Goal: Task Accomplishment & Management: Complete application form

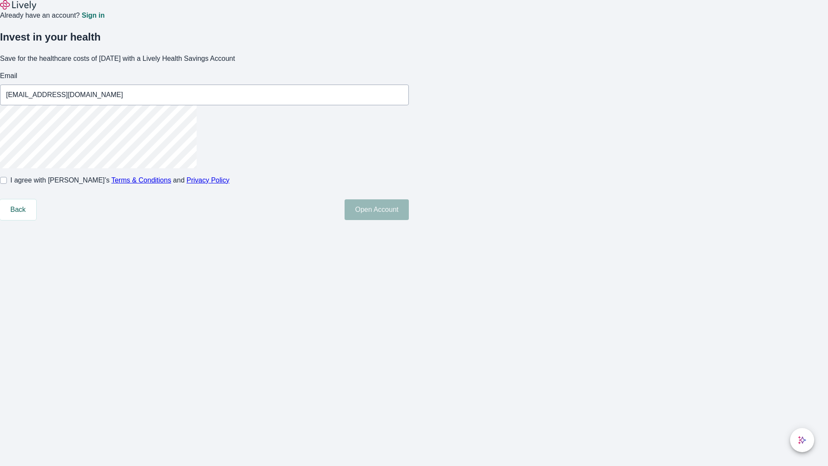
click at [7, 184] on input "I agree with Lively’s Terms & Conditions and Privacy Policy" at bounding box center [3, 180] width 7 height 7
checkbox input "true"
click at [409, 220] on button "Open Account" at bounding box center [376, 209] width 64 height 21
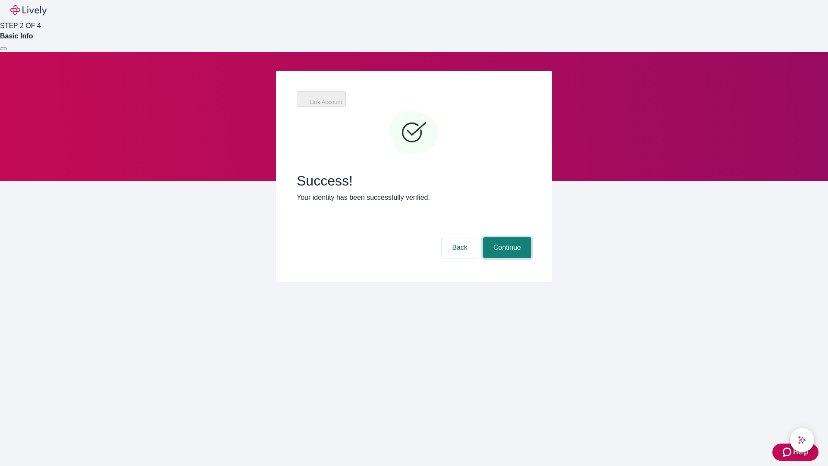
click at [506, 237] on button "Continue" at bounding box center [507, 247] width 48 height 21
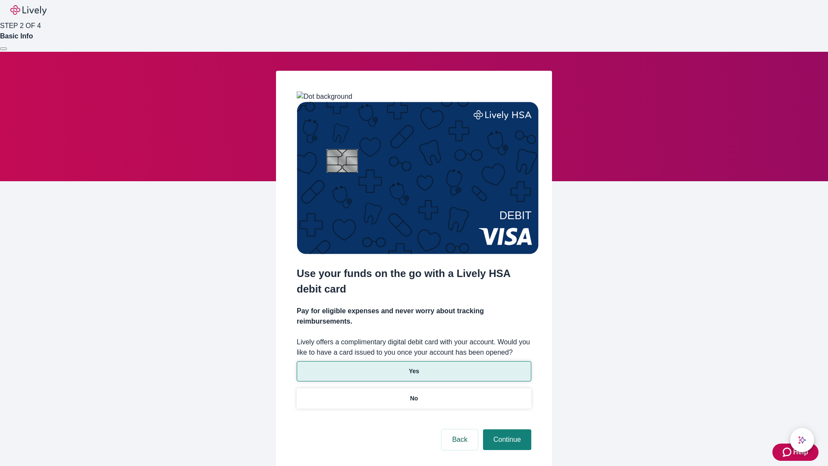
click at [413, 366] on p "Yes" at bounding box center [414, 370] width 10 height 9
click at [506, 429] on button "Continue" at bounding box center [507, 439] width 48 height 21
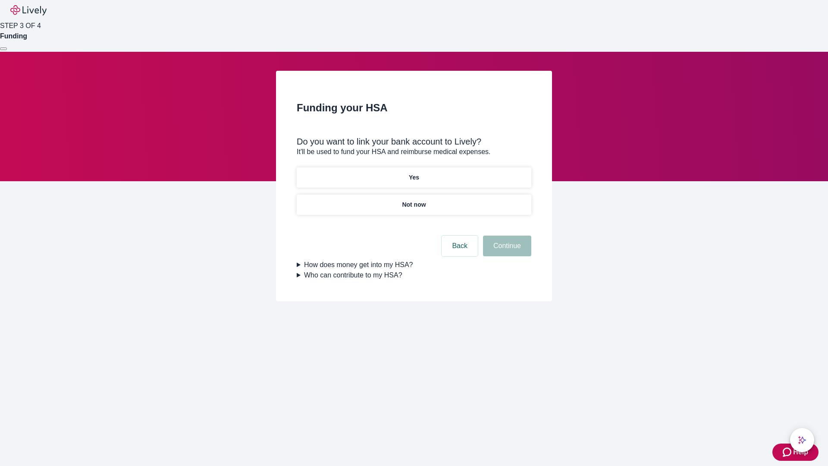
click at [413, 200] on p "Not now" at bounding box center [414, 204] width 24 height 9
click at [506, 251] on button "Continue" at bounding box center [507, 245] width 48 height 21
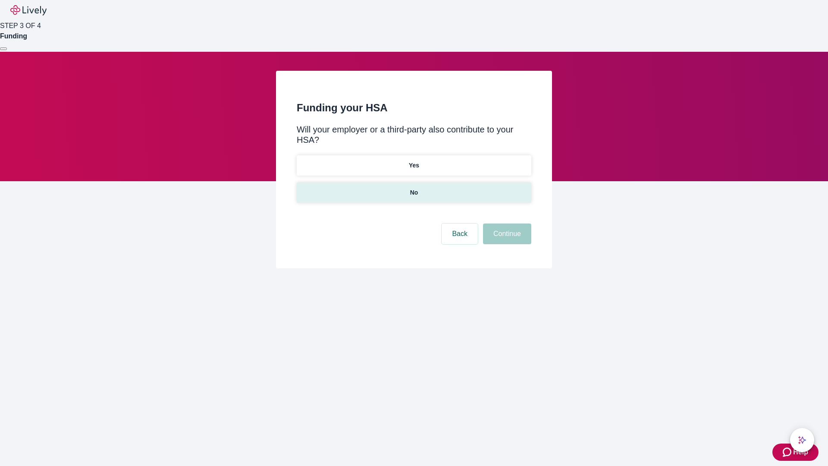
click at [413, 188] on p "No" at bounding box center [414, 192] width 8 height 9
click at [506, 223] on button "Continue" at bounding box center [507, 233] width 48 height 21
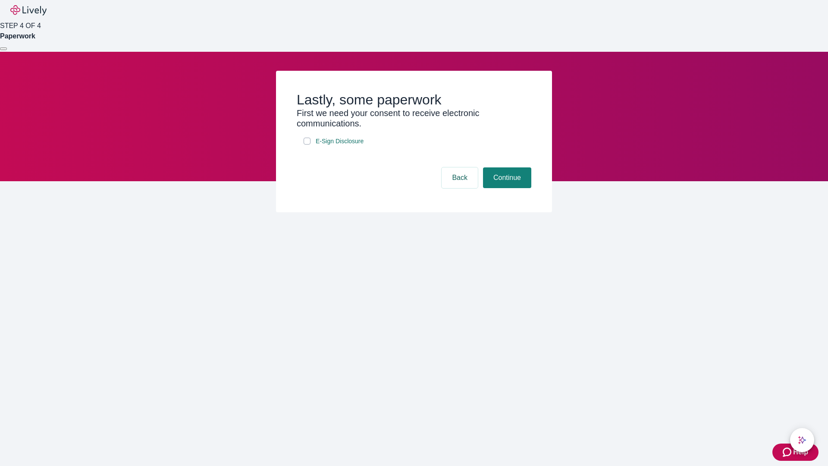
click at [307, 144] on input "E-Sign Disclosure" at bounding box center [307, 141] width 7 height 7
checkbox input "true"
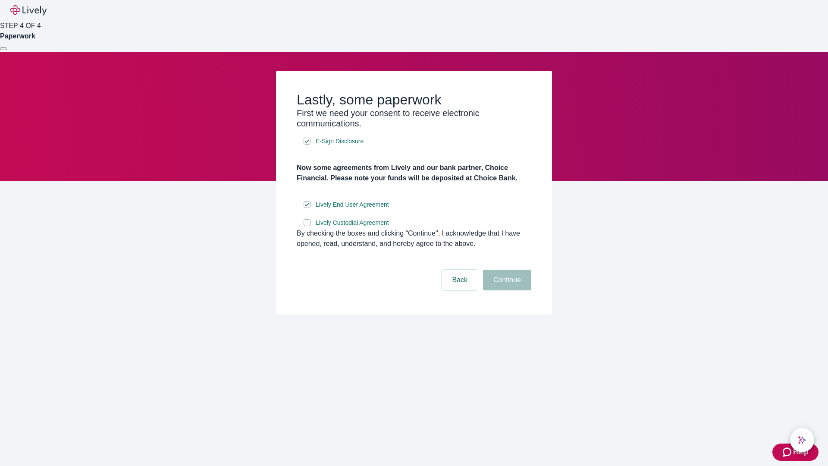
click at [307, 226] on input "Lively Custodial Agreement" at bounding box center [307, 222] width 7 height 7
checkbox input "true"
click at [506, 290] on button "Continue" at bounding box center [507, 279] width 48 height 21
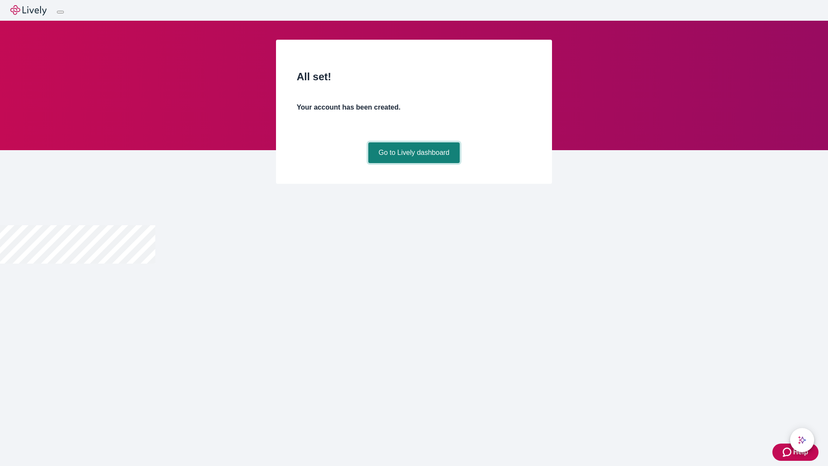
click at [413, 163] on link "Go to Lively dashboard" at bounding box center [414, 152] width 92 height 21
